Goal: Information Seeking & Learning: Learn about a topic

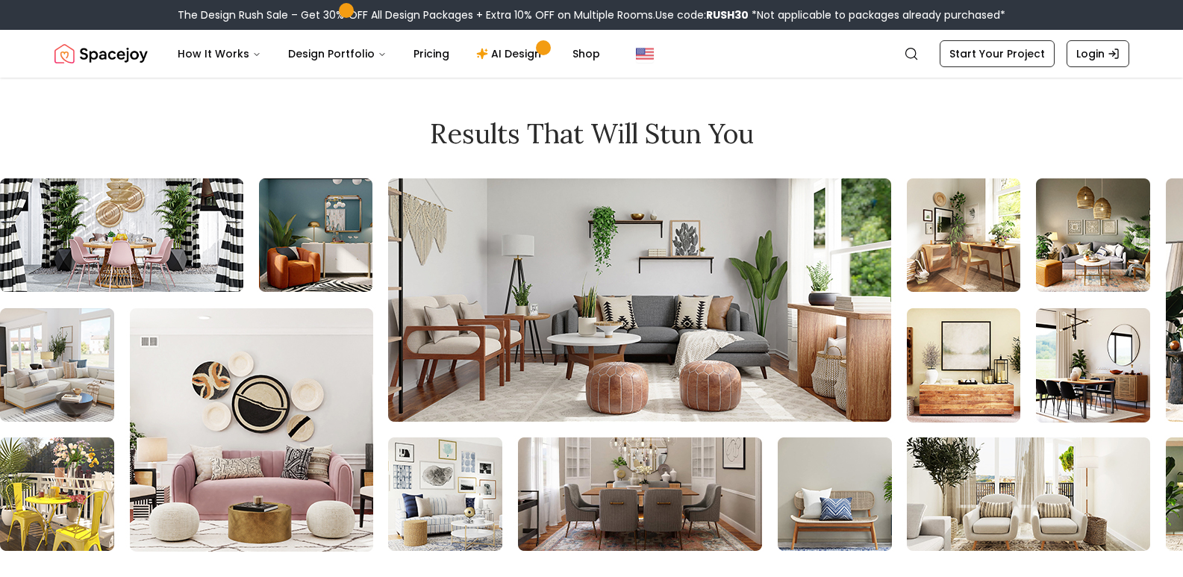
scroll to position [3731, 0]
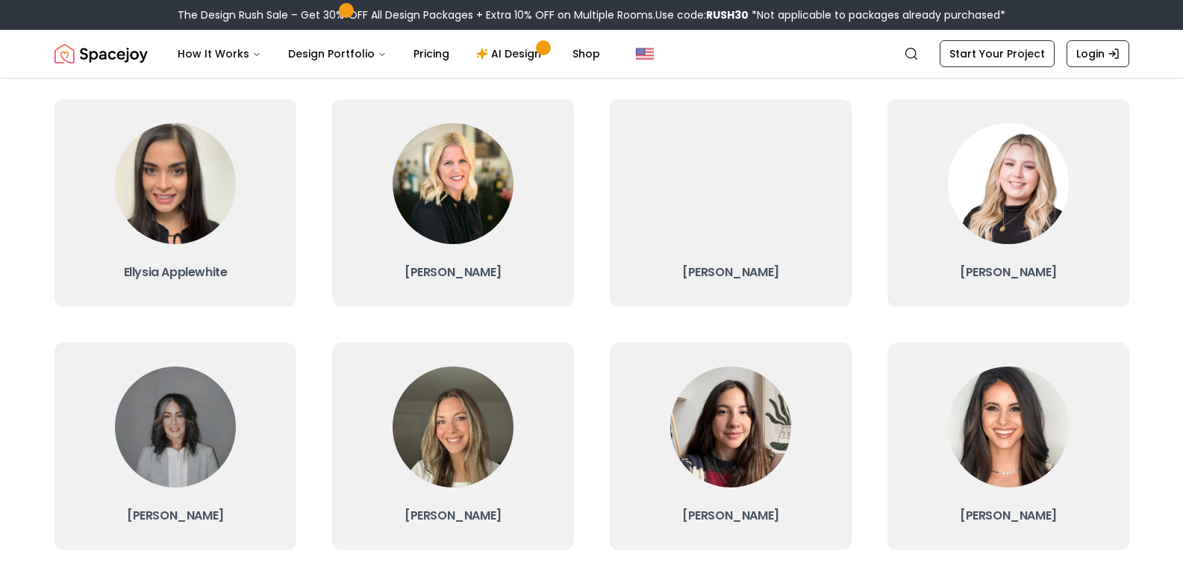
scroll to position [280, 0]
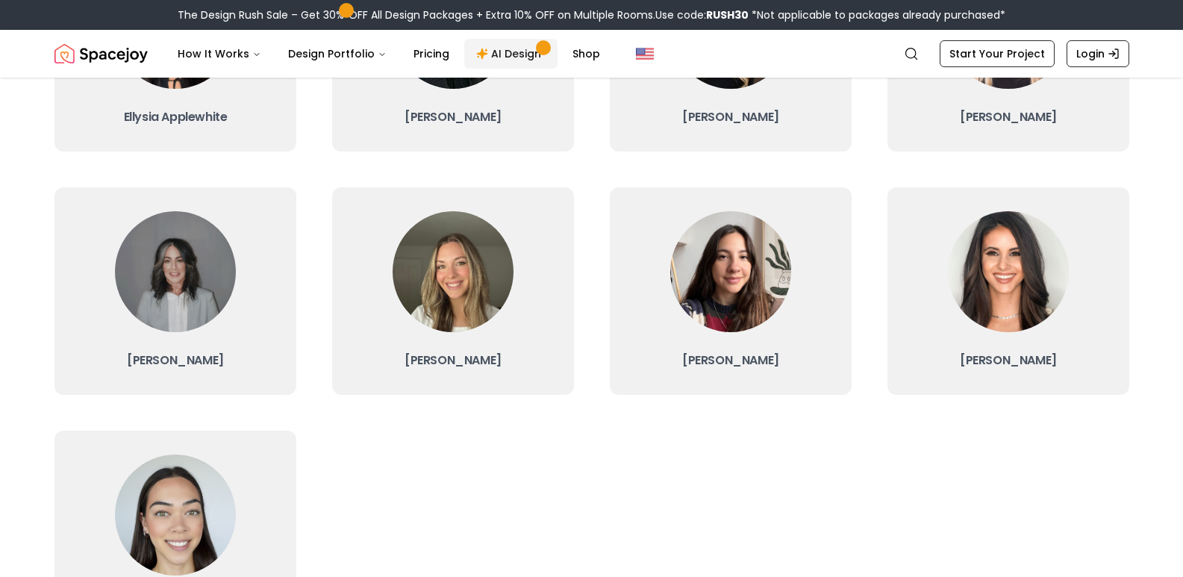
click at [467, 48] on link "AI Design" at bounding box center [510, 54] width 93 height 30
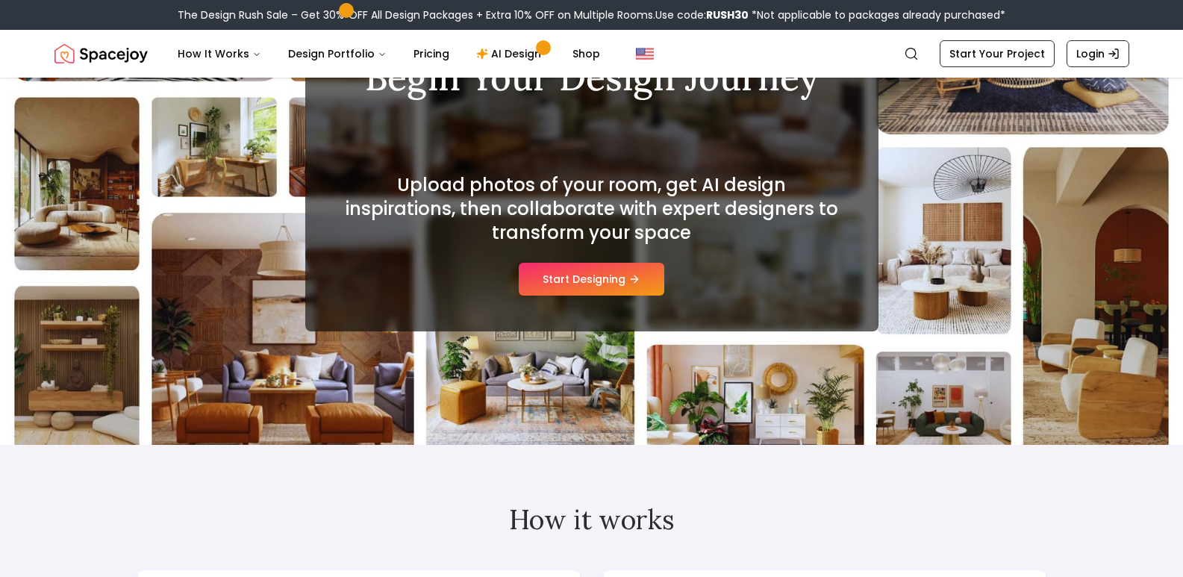
scroll to position [62, 0]
